Goal: Share content

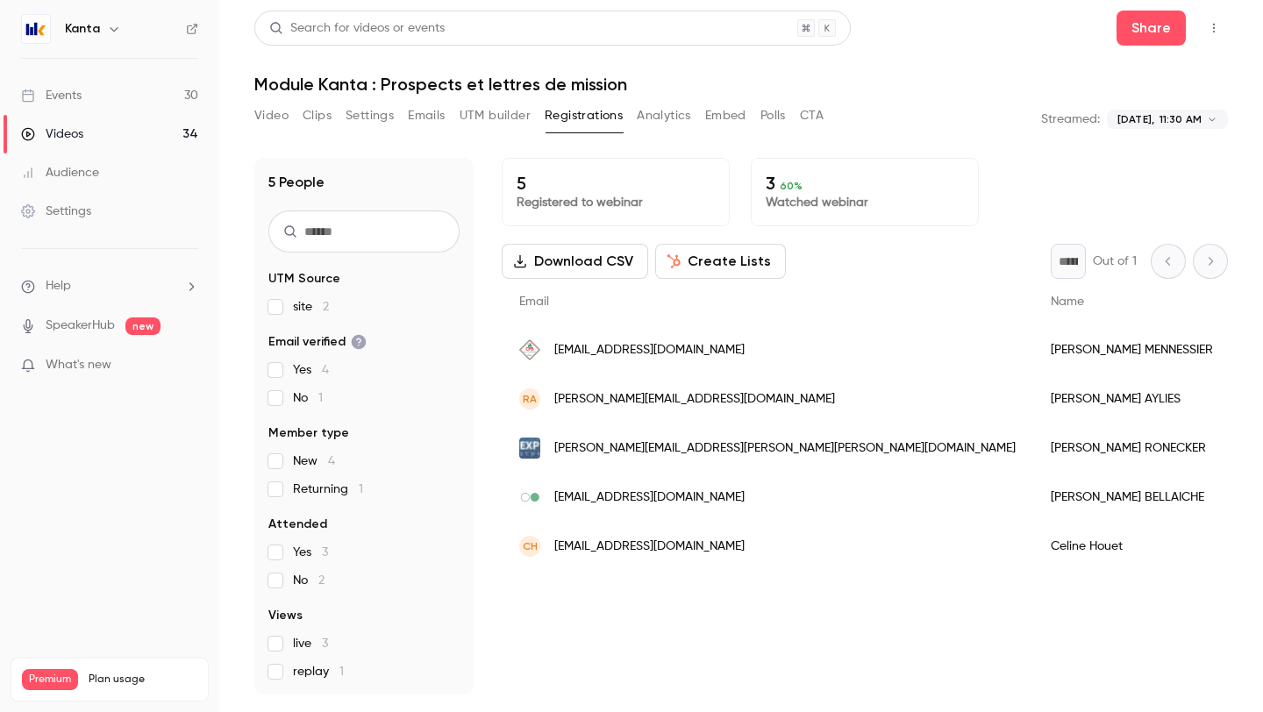
click at [83, 27] on h6 "Kanta" at bounding box center [82, 29] width 35 height 18
click at [110, 28] on icon "button" at bounding box center [114, 29] width 14 height 14
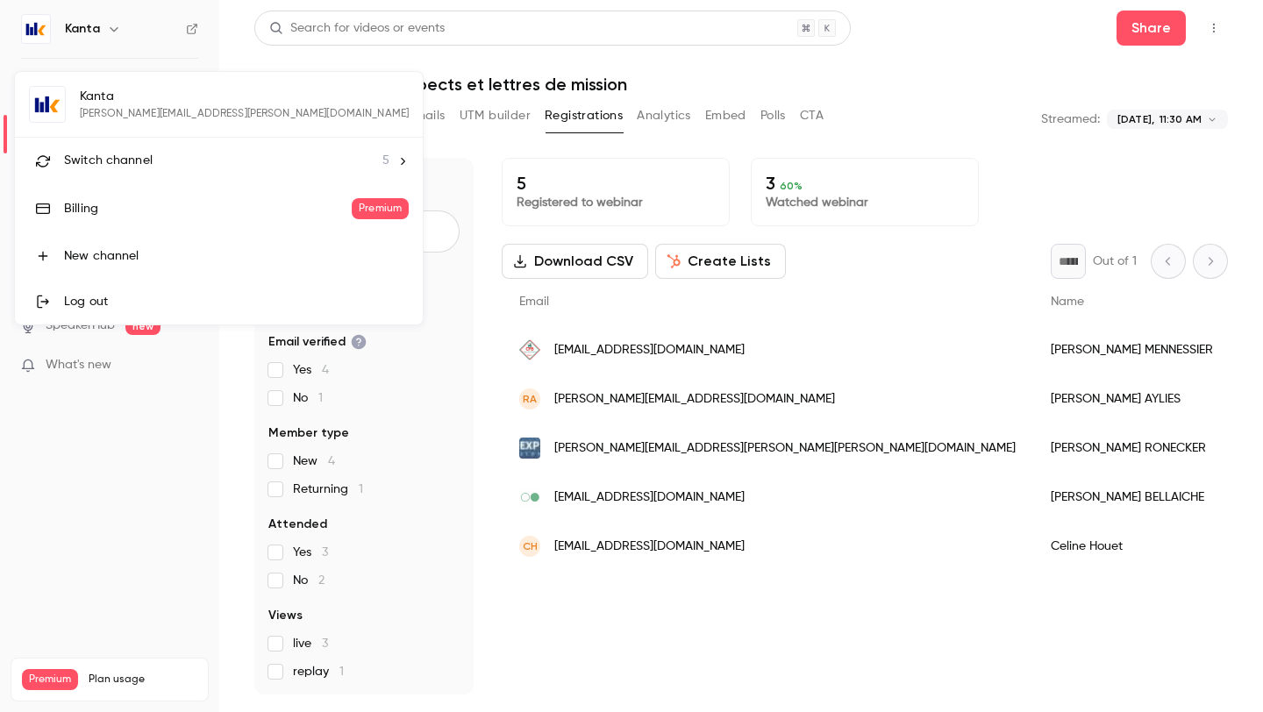
click at [104, 160] on span "Switch channel" at bounding box center [108, 161] width 89 height 18
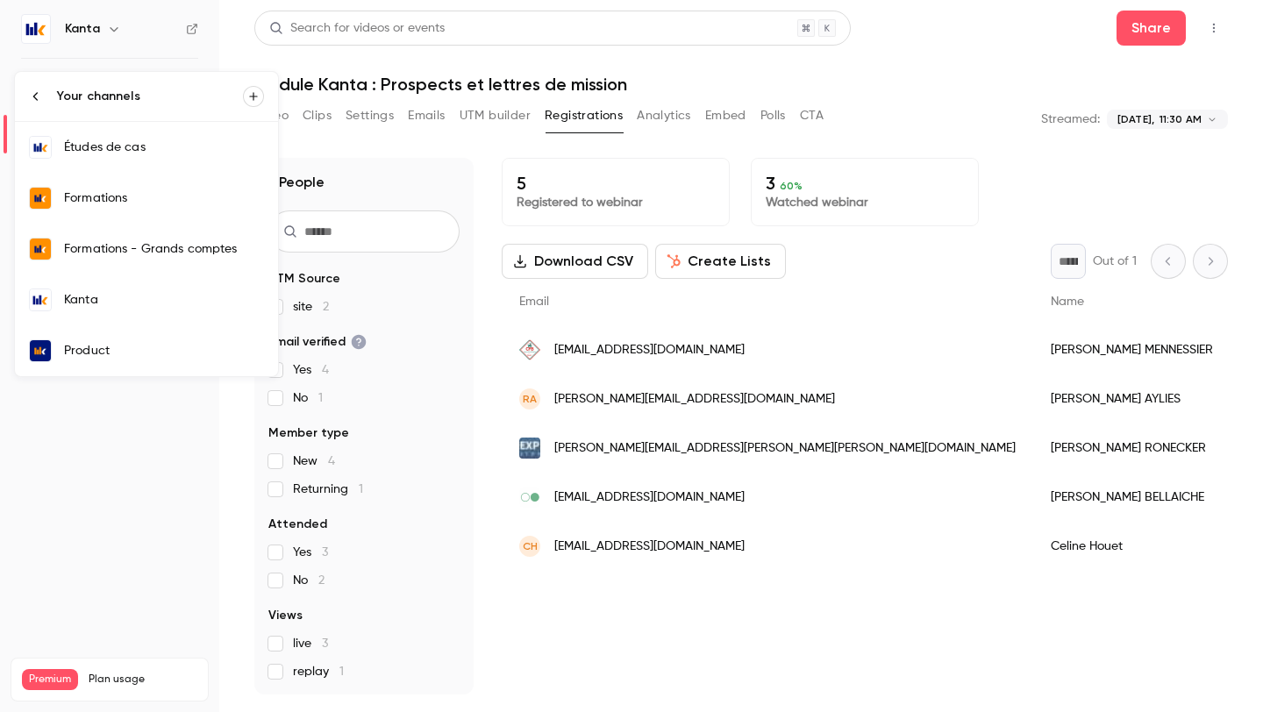
click at [133, 205] on div "Formations" at bounding box center [164, 198] width 200 height 18
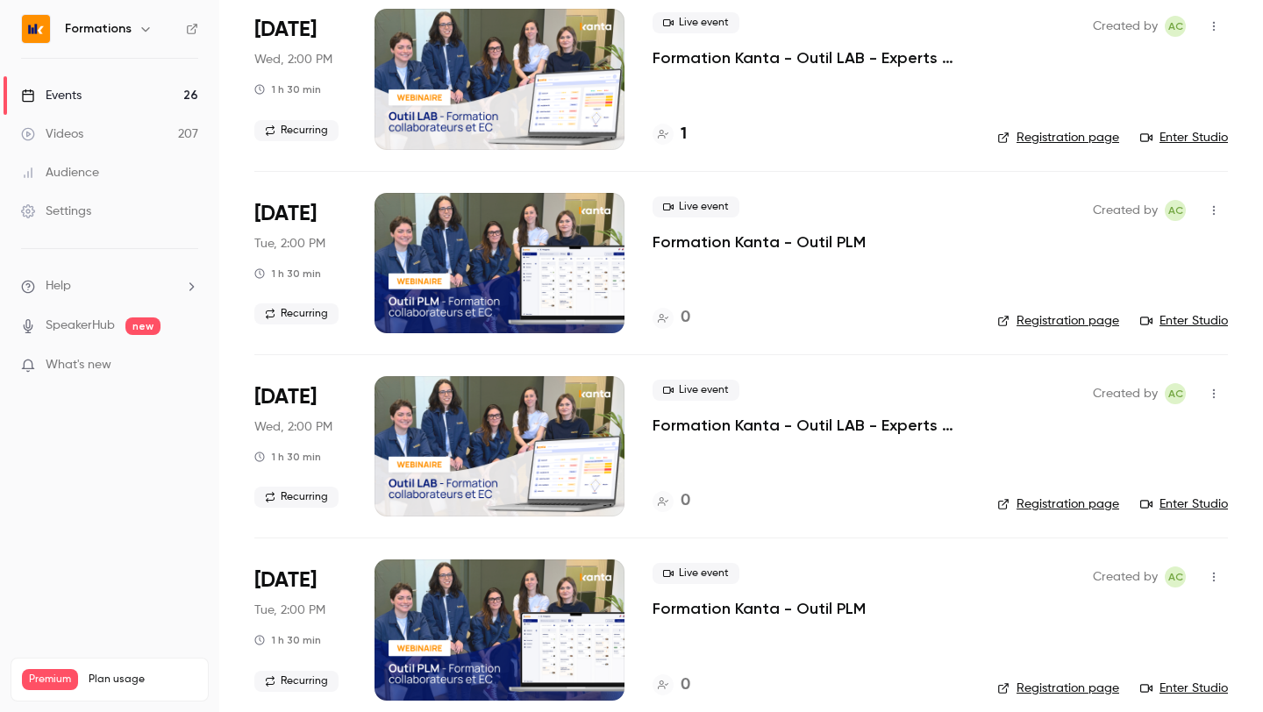
scroll to position [2160, 0]
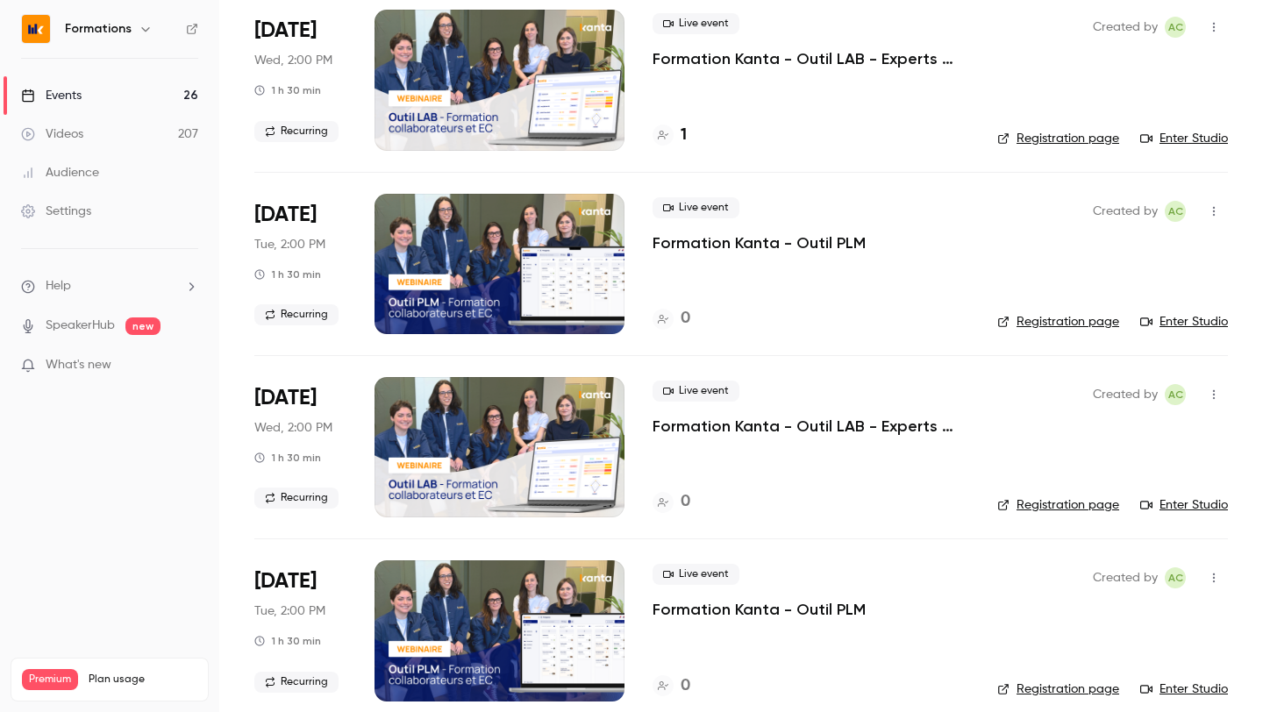
click at [1214, 209] on icon "button" at bounding box center [1214, 211] width 14 height 12
click at [1139, 262] on div "Share" at bounding box center [1145, 256] width 133 height 18
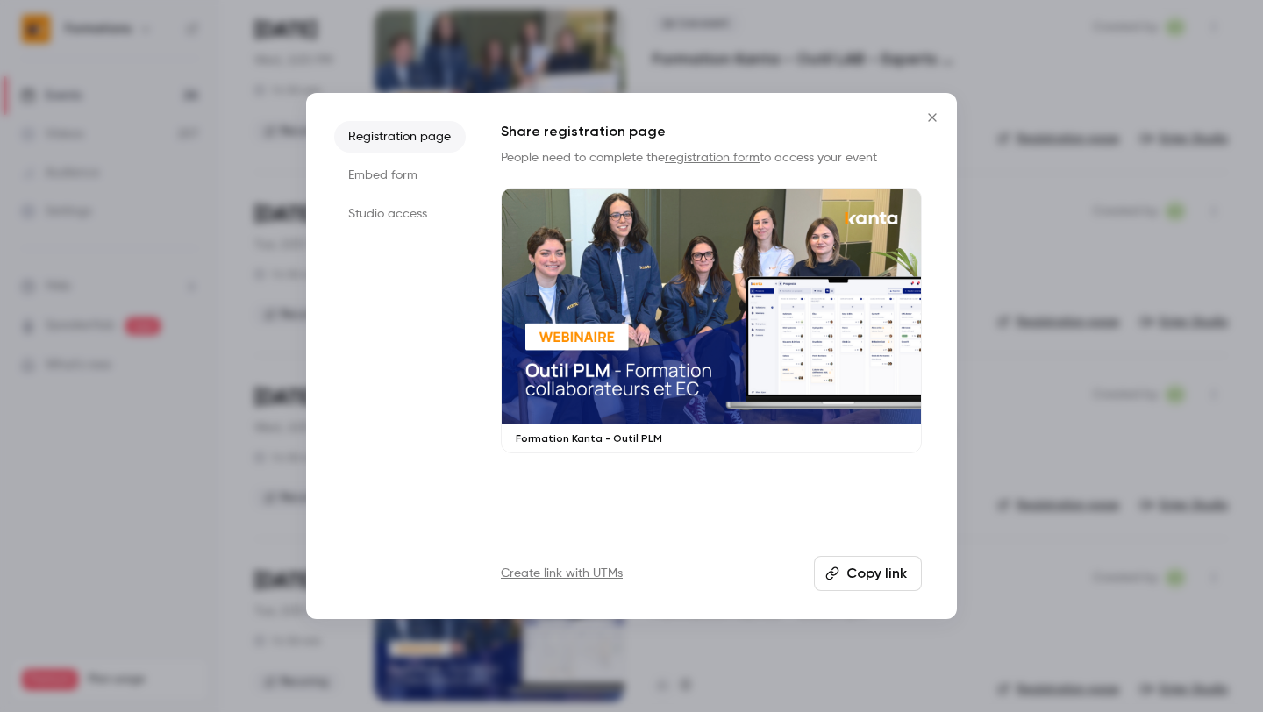
click at [880, 588] on button "Copy link" at bounding box center [868, 573] width 108 height 35
